Goal: Check status: Check status

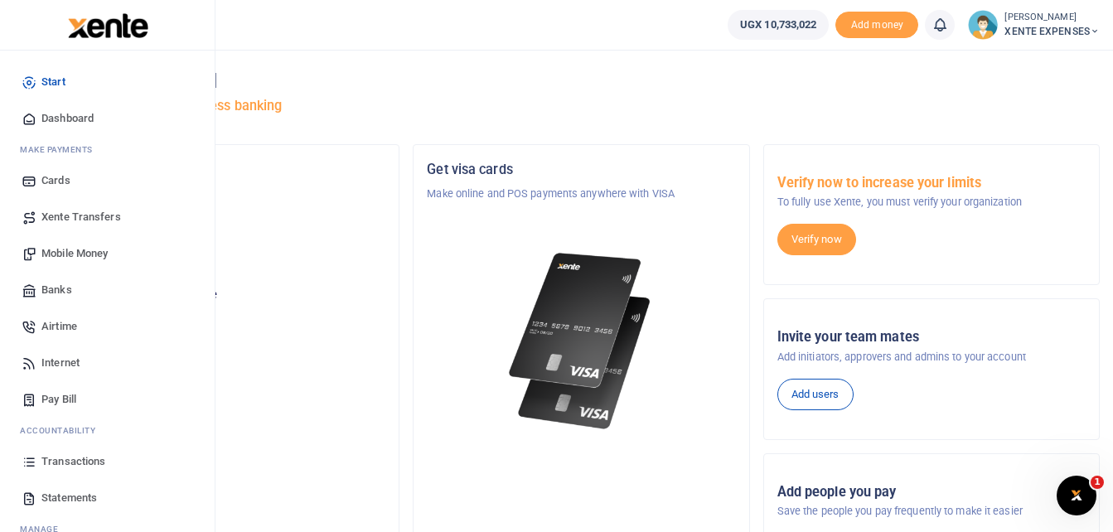
click at [80, 460] on span "Transactions" at bounding box center [73, 461] width 64 height 17
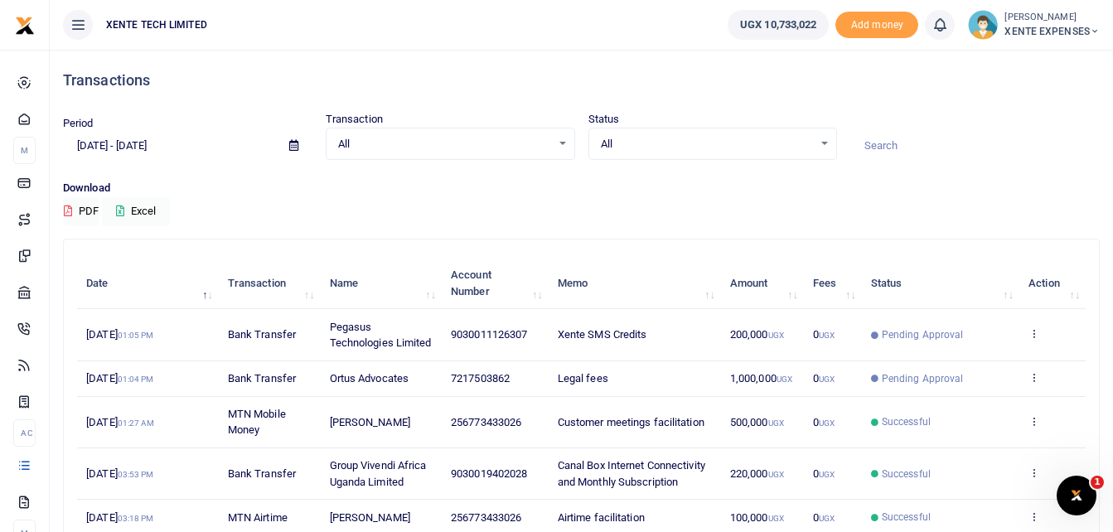
click at [302, 142] on span at bounding box center [293, 146] width 37 height 28
click at [289, 147] on icon at bounding box center [293, 145] width 9 height 11
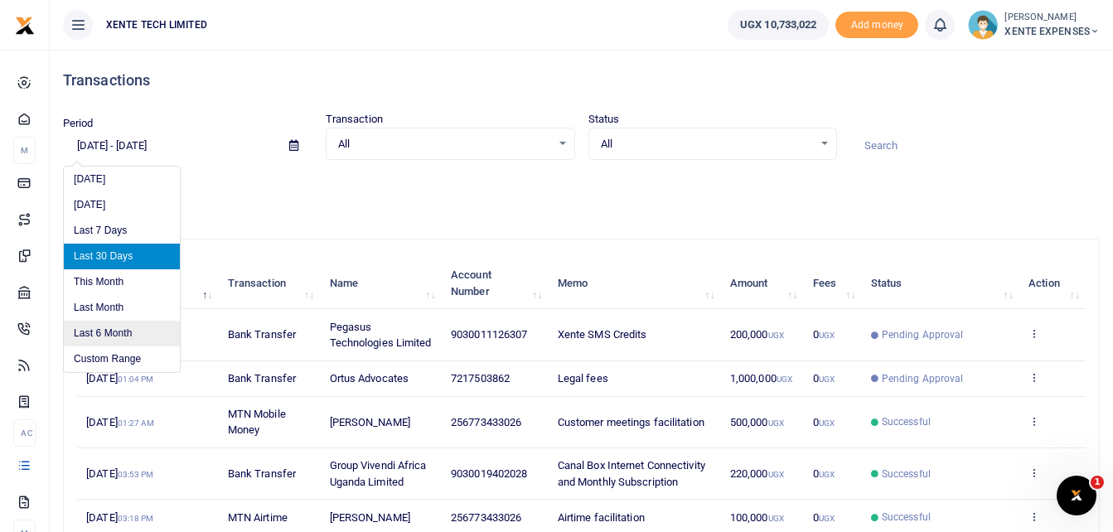
click at [113, 330] on li "Last 6 Month" at bounding box center [122, 334] width 116 height 26
type input "[DATE] - [DATE]"
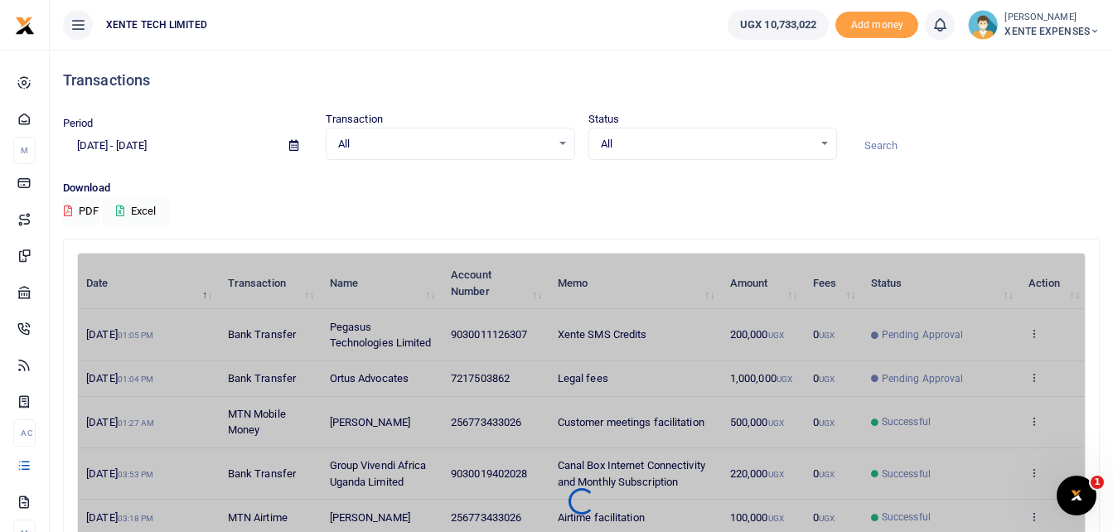
click at [891, 148] on input at bounding box center [974, 146] width 249 height 28
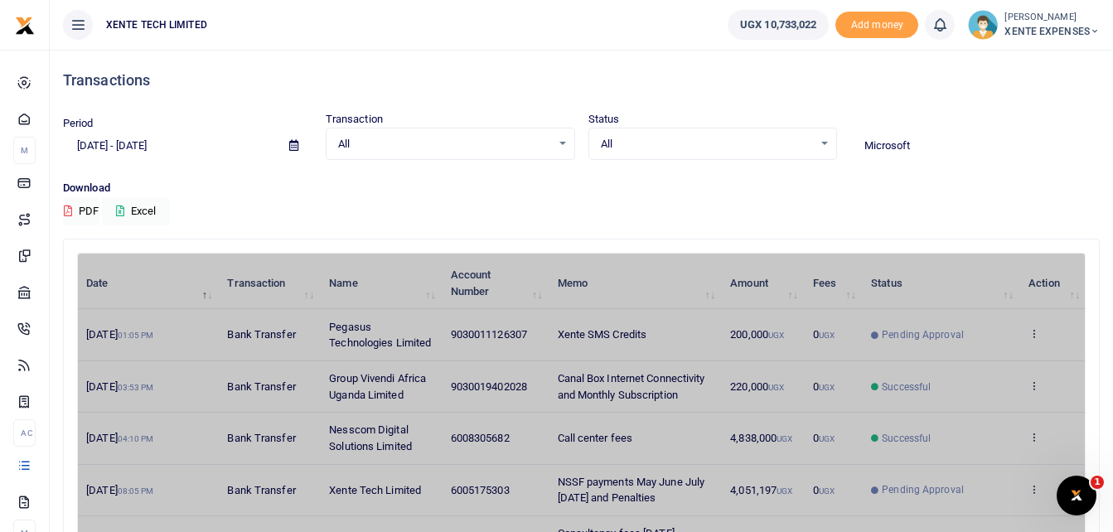
type input "Microsoft"
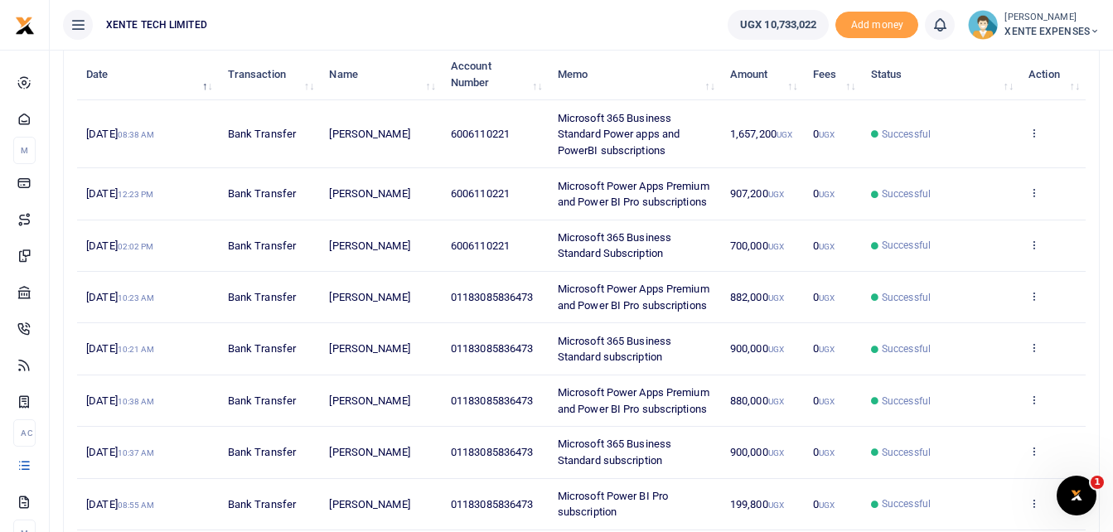
scroll to position [249, 0]
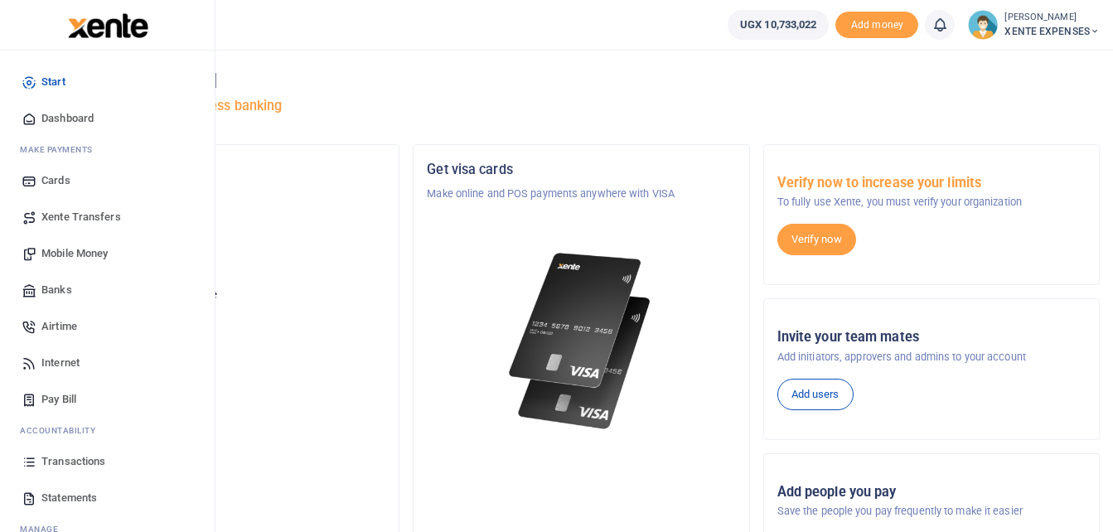
click at [75, 460] on span "Transactions" at bounding box center [73, 461] width 64 height 17
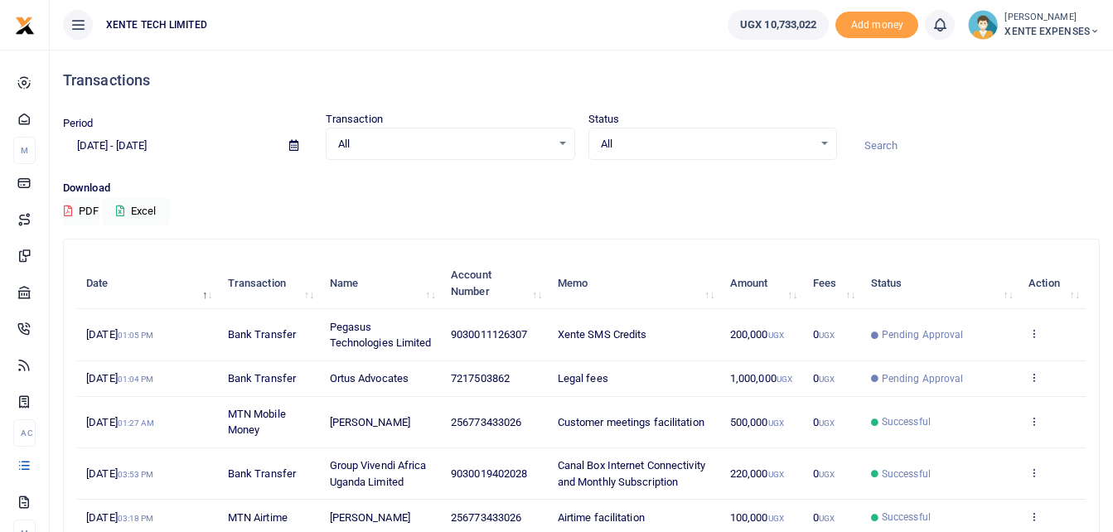
click at [889, 141] on input at bounding box center [974, 146] width 249 height 28
type input "Microsoft"
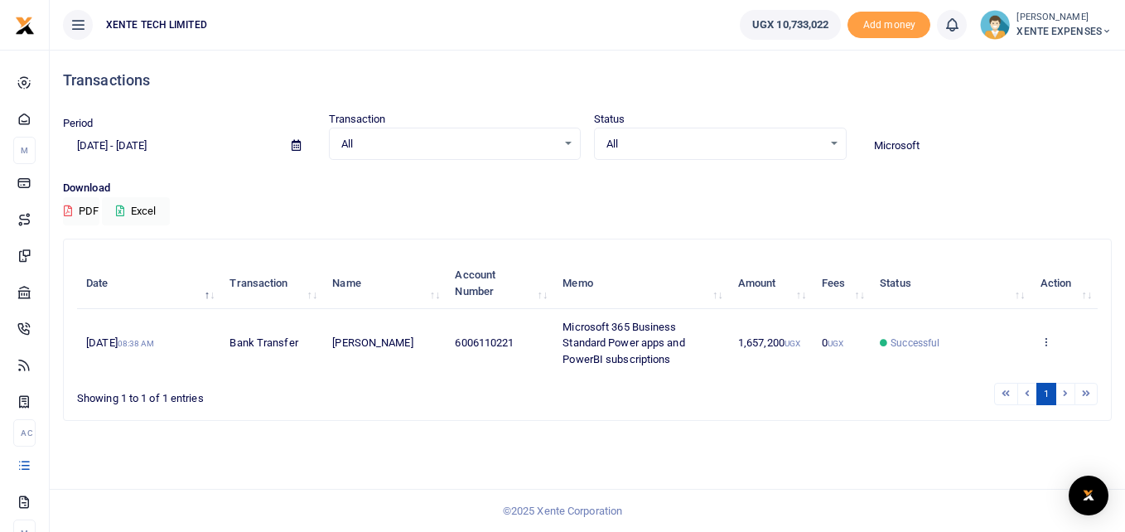
click at [294, 142] on icon at bounding box center [296, 145] width 9 height 11
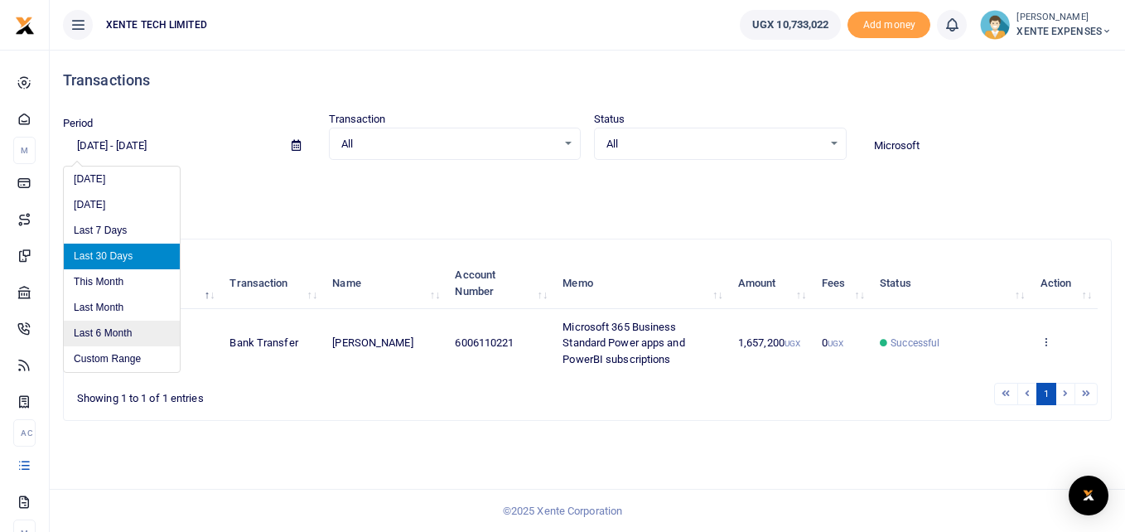
click at [140, 331] on li "Last 6 Month" at bounding box center [122, 334] width 116 height 26
type input "[DATE] - [DATE]"
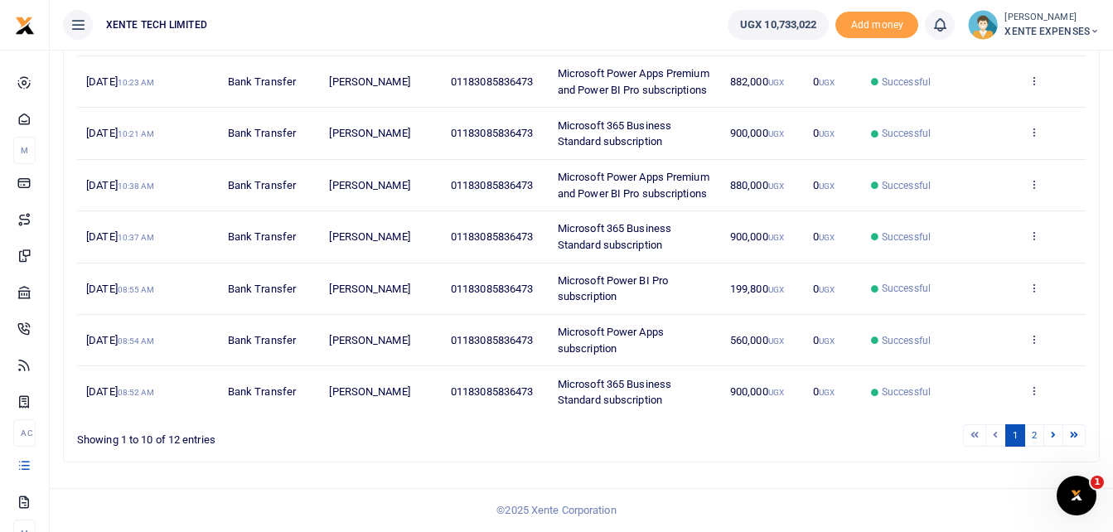
scroll to position [472, 0]
